Goal: Communication & Community: Answer question/provide support

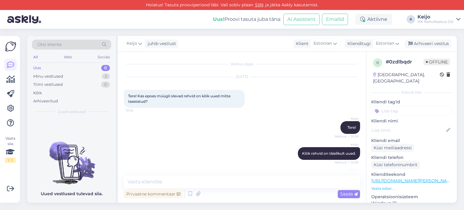
scroll to position [294, 0]
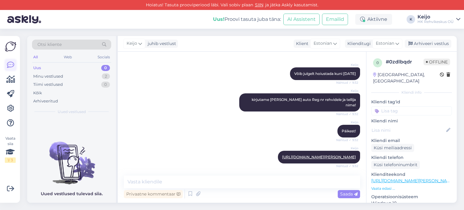
click at [8, 64] on icon at bounding box center [10, 64] width 7 height 7
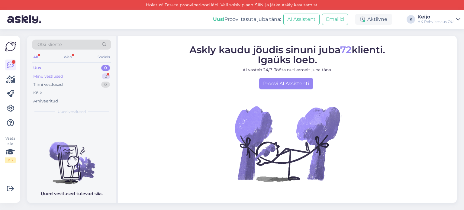
click at [78, 75] on div "Minu vestlused 2" at bounding box center [71, 76] width 79 height 8
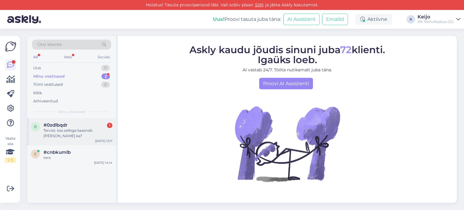
click at [83, 132] on div "Tervist, kas sellega kaasneb lisa tasu ka?" at bounding box center [78, 133] width 69 height 11
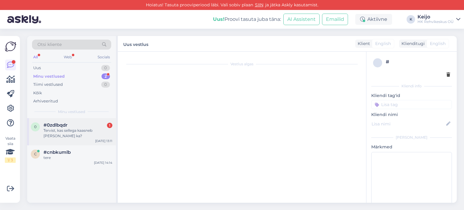
scroll to position [320, 0]
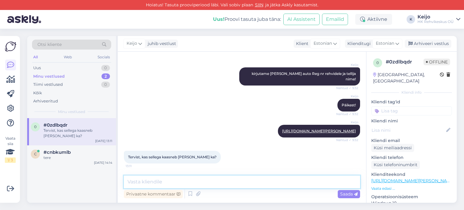
click at [196, 177] on textarea at bounding box center [242, 182] width 236 height 13
type textarea "Tere!"
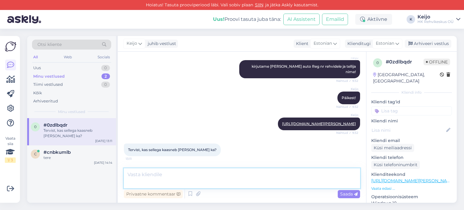
scroll to position [346, 0]
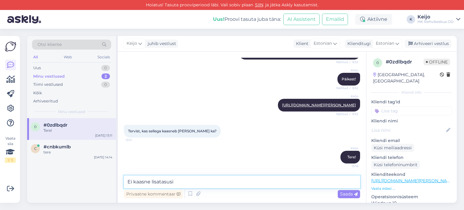
type textarea "Ei kaasne lisatasusi."
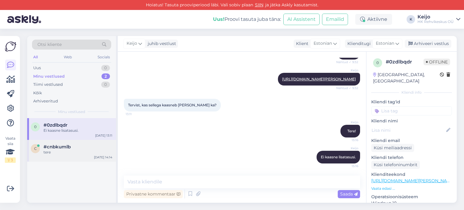
click at [70, 151] on div "tere" at bounding box center [78, 152] width 69 height 5
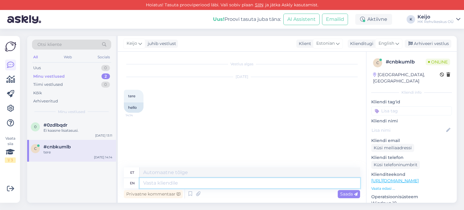
click at [186, 186] on textarea at bounding box center [250, 183] width 221 height 10
type textarea "tere"
click at [345, 197] on div "Saada" at bounding box center [349, 194] width 22 height 8
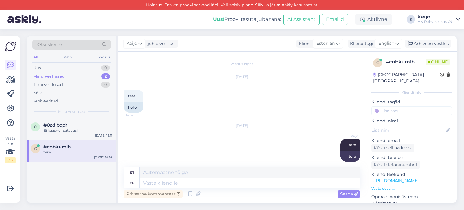
scroll to position [6, 0]
click at [75, 124] on div "#0zdlbqdr" at bounding box center [78, 124] width 69 height 5
